Goal: Use online tool/utility: Utilize a website feature to perform a specific function

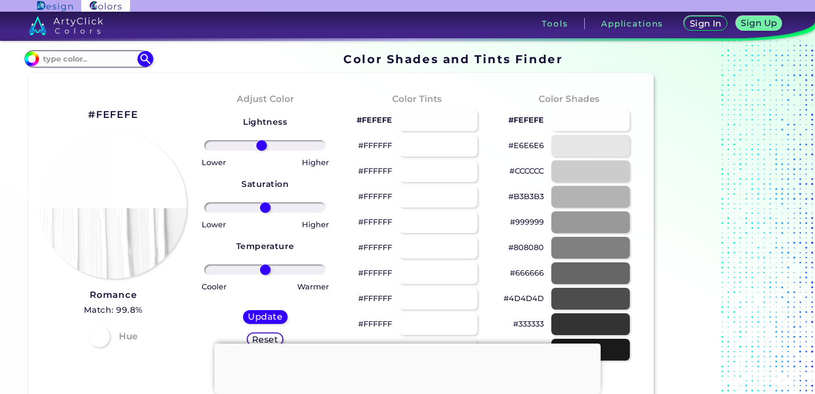
type input "-6"
click at [262, 143] on input "range" at bounding box center [265, 145] width 122 height 11
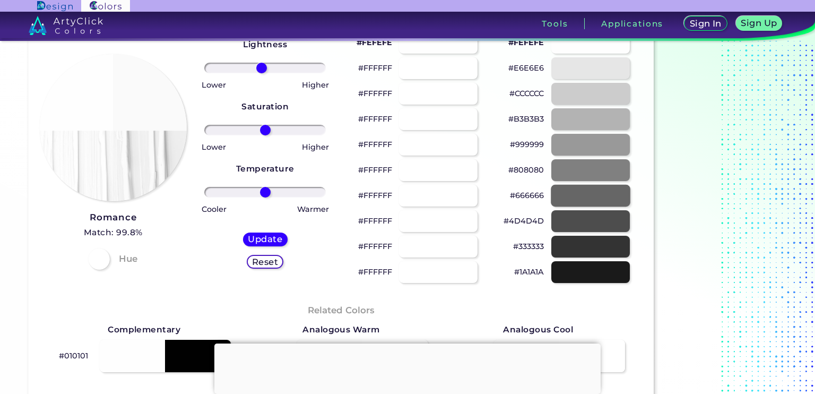
scroll to position [86, 0]
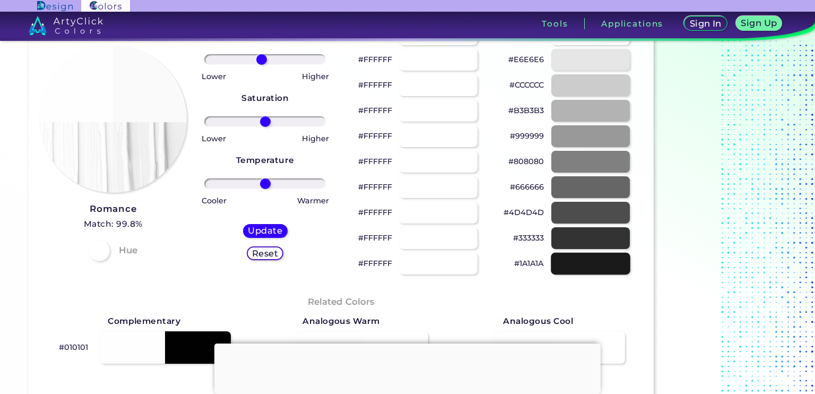
click at [584, 269] on div at bounding box center [591, 264] width 80 height 22
type input "#1a1a1a"
type input "0"
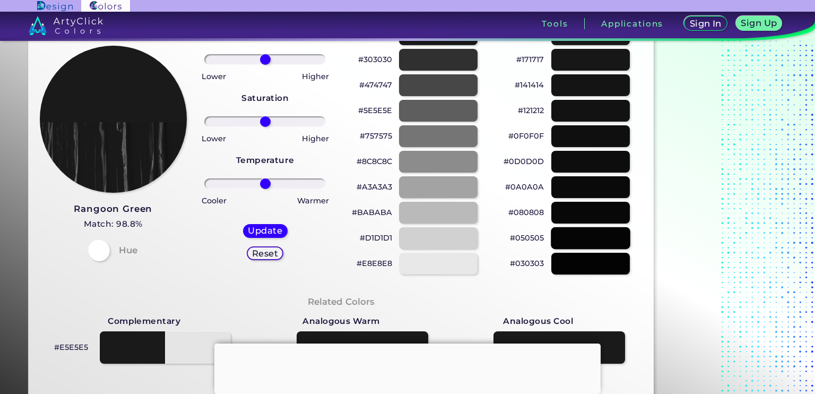
click at [586, 240] on div at bounding box center [591, 238] width 80 height 22
type input "#050505"
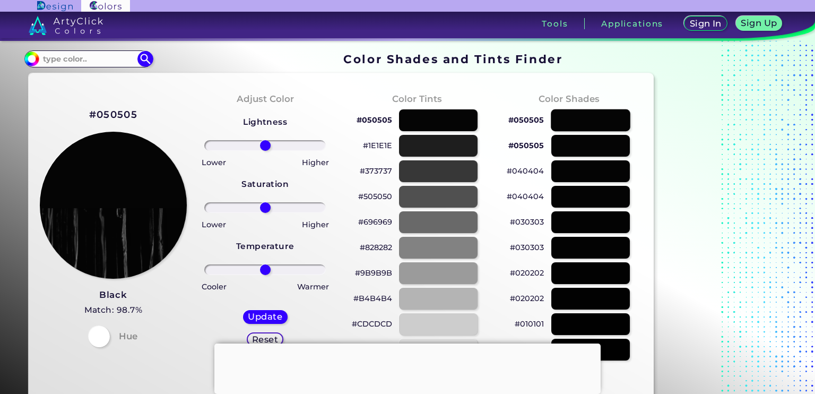
click at [584, 116] on div at bounding box center [591, 120] width 80 height 22
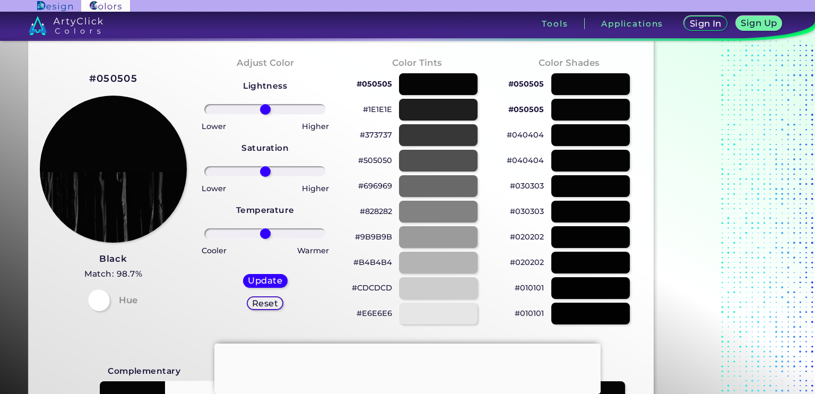
scroll to position [39, 0]
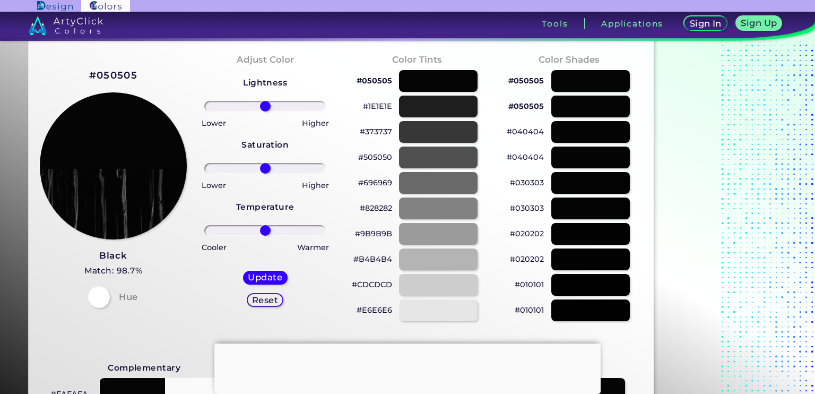
click at [261, 302] on h5 "Reset" at bounding box center [265, 300] width 24 height 8
click at [264, 301] on h5 "Reset" at bounding box center [265, 300] width 24 height 8
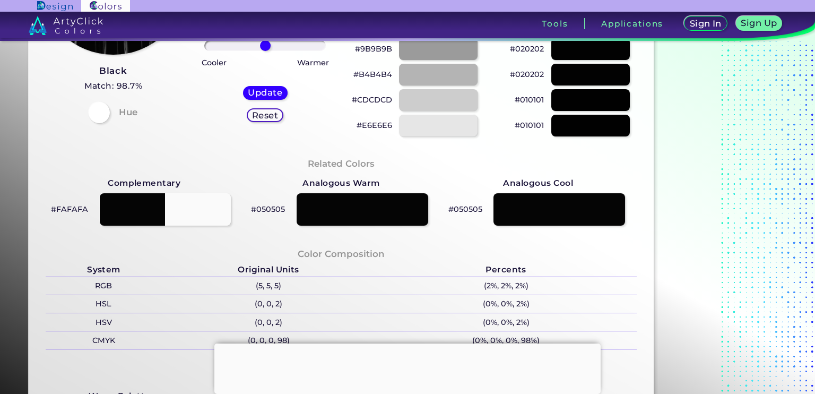
scroll to position [231, 0]
